Goal: Task Accomplishment & Management: Use online tool/utility

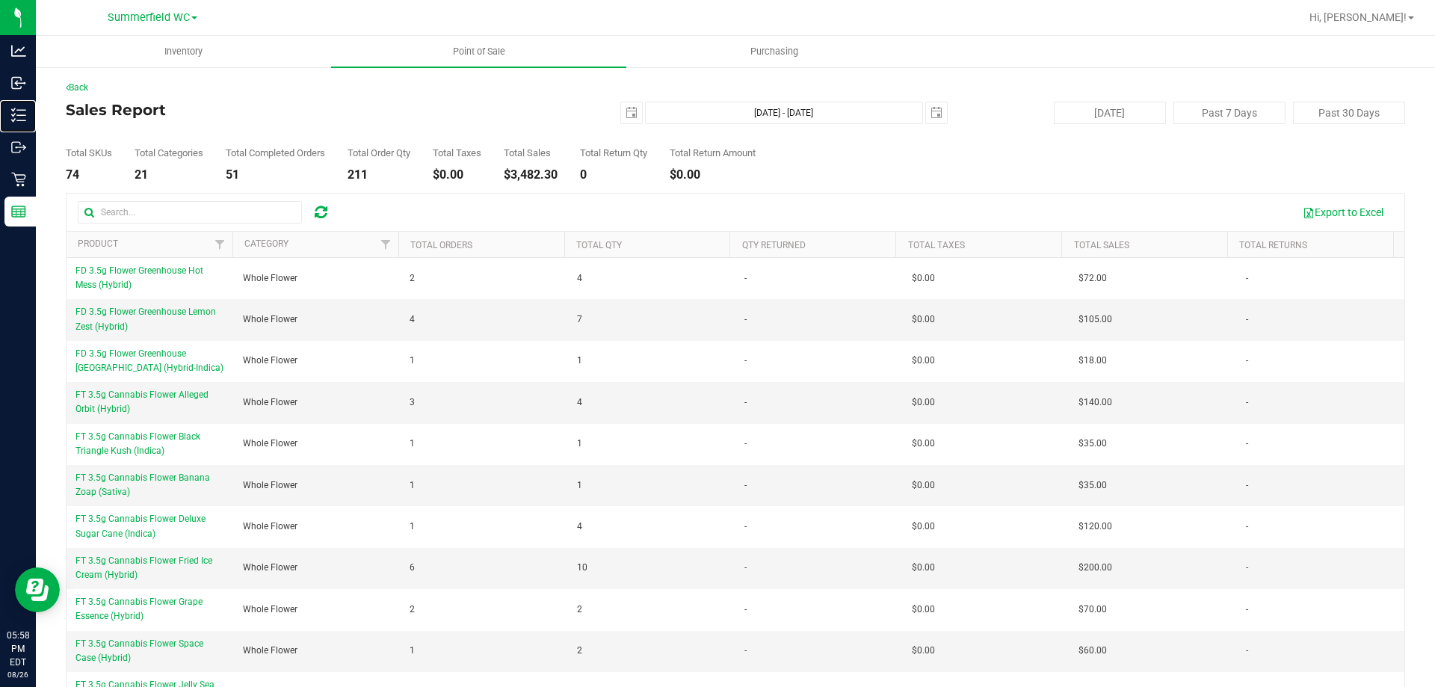
click at [24, 115] on line at bounding box center [21, 115] width 8 height 0
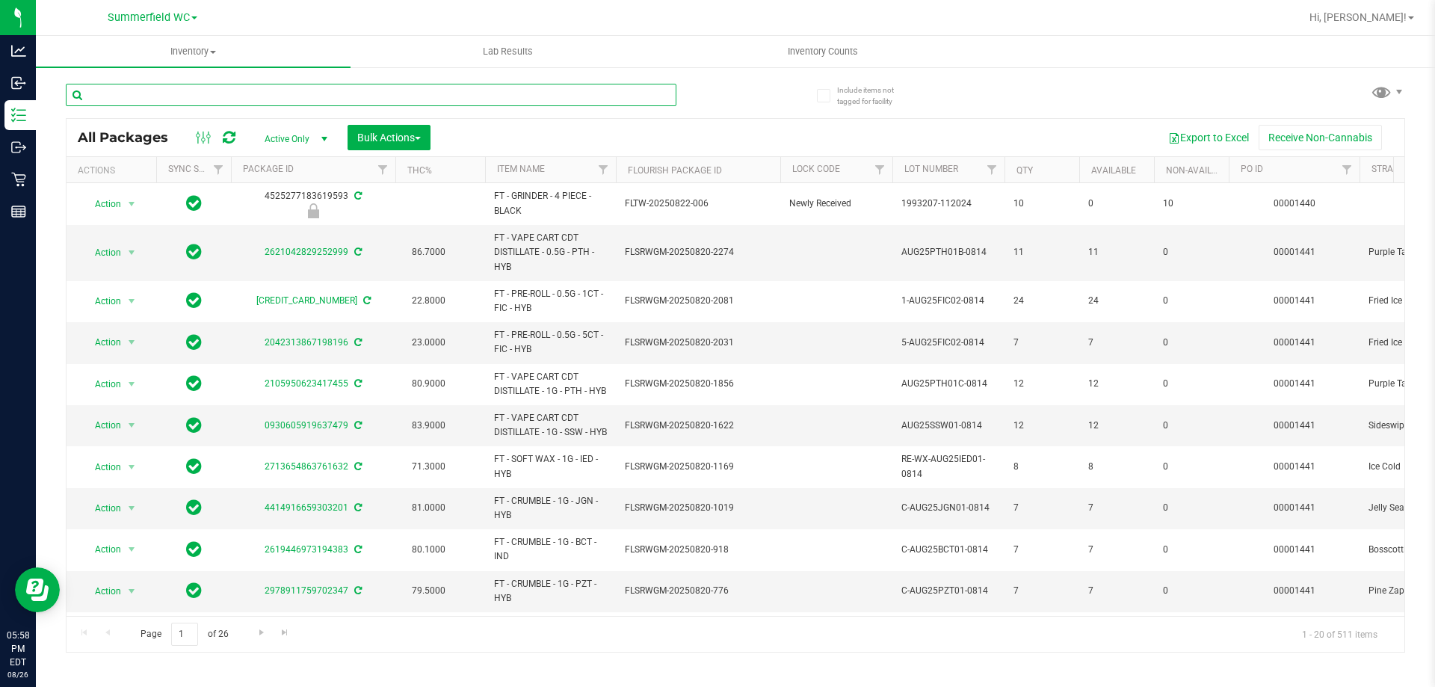
click at [160, 96] on input "text" at bounding box center [371, 95] width 610 height 22
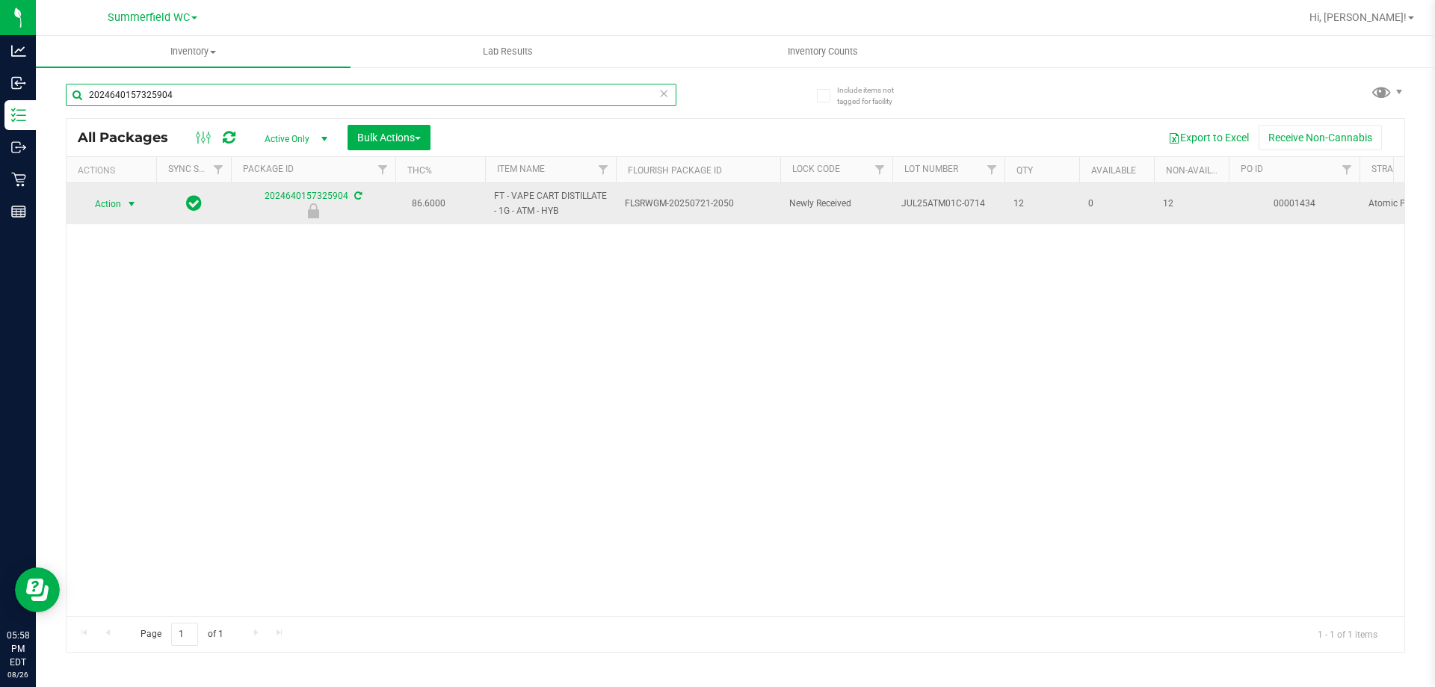
type input "2024640157325904"
click at [111, 199] on span "Action" at bounding box center [101, 204] width 40 height 21
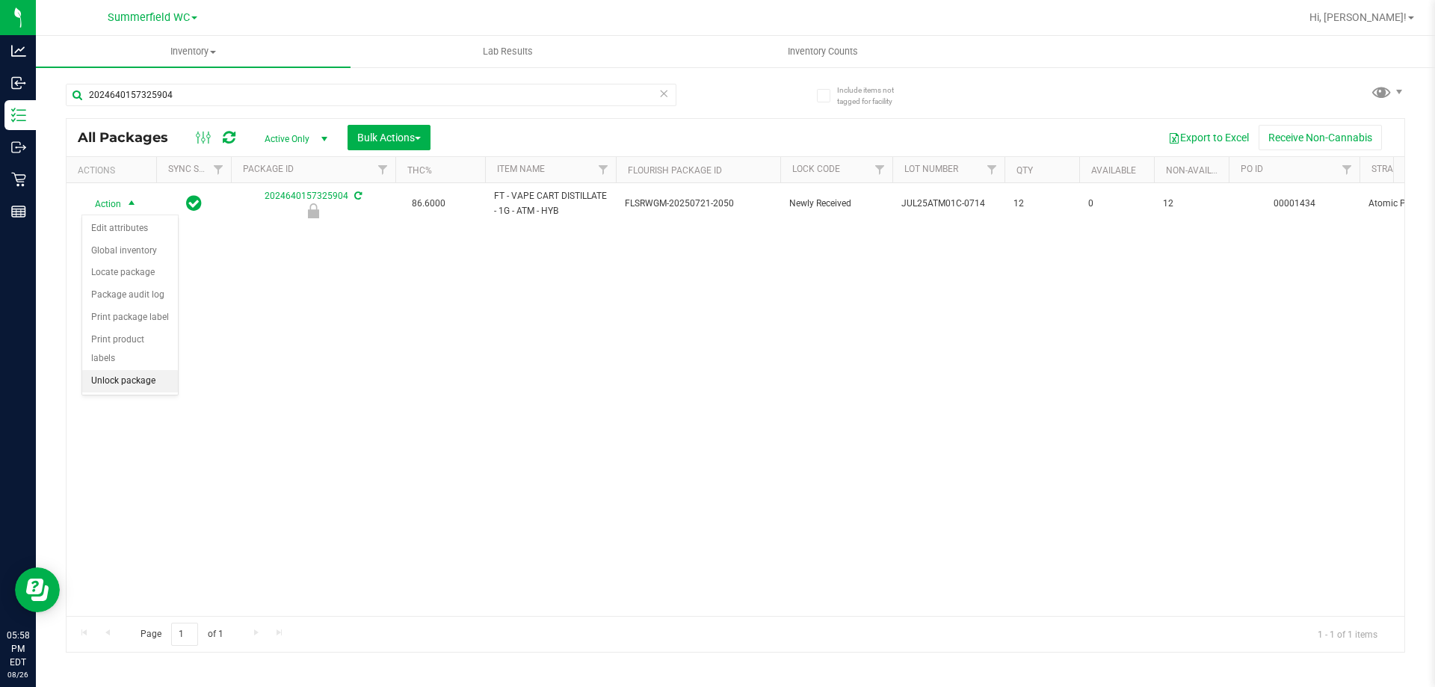
click at [113, 370] on li "Unlock package" at bounding box center [130, 381] width 96 height 22
